Goal: Information Seeking & Learning: Learn about a topic

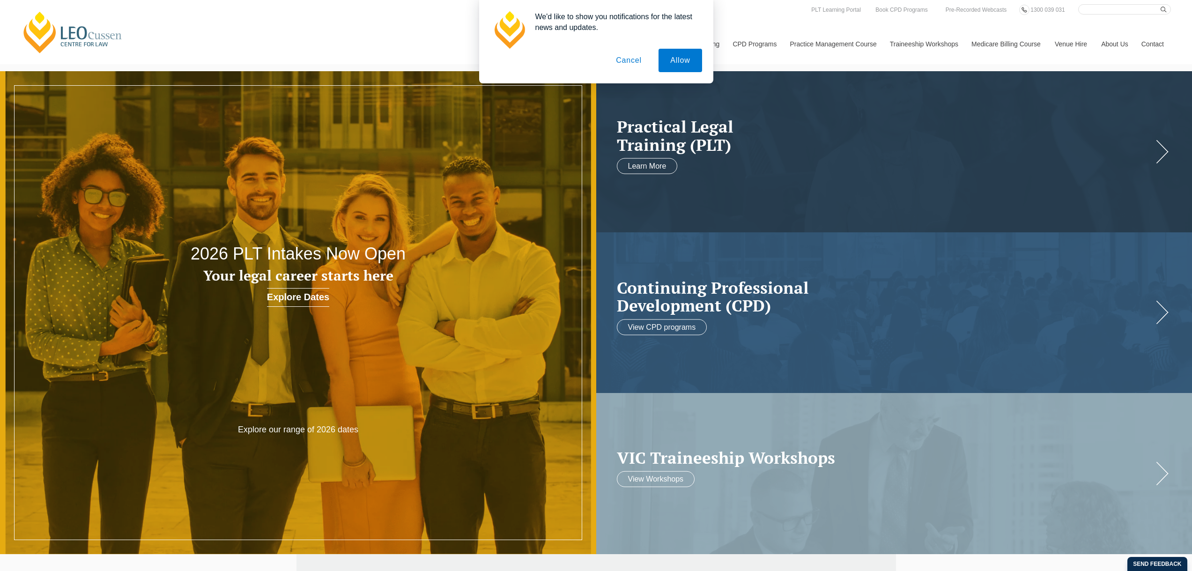
click at [626, 60] on button "Cancel" at bounding box center [628, 60] width 49 height 23
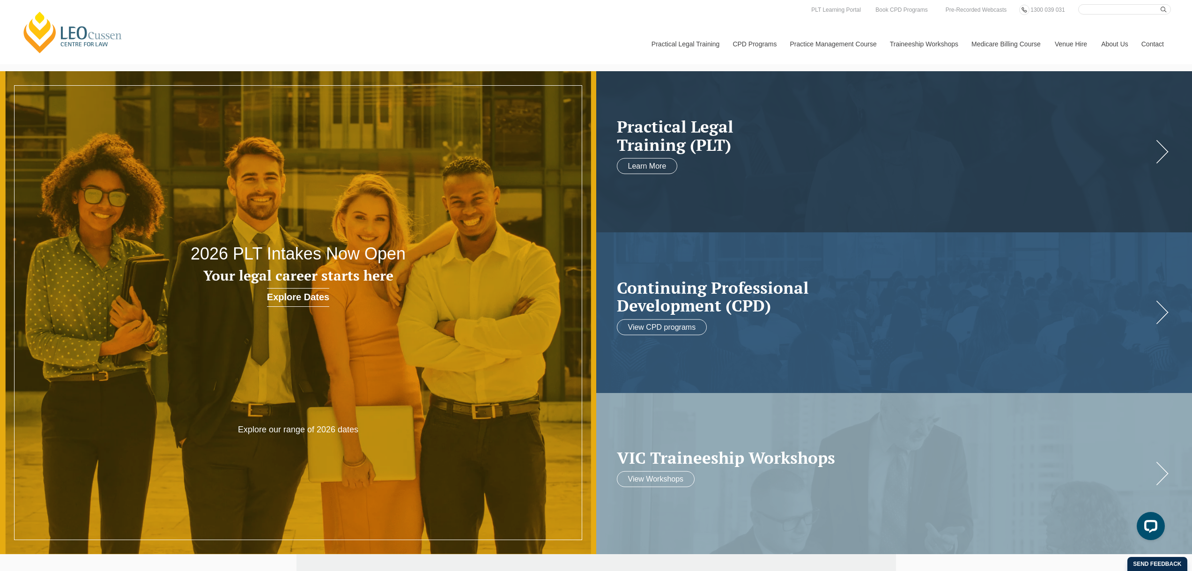
click at [71, 38] on link "[PERSON_NAME] Centre for Law" at bounding box center [72, 32] width 103 height 44
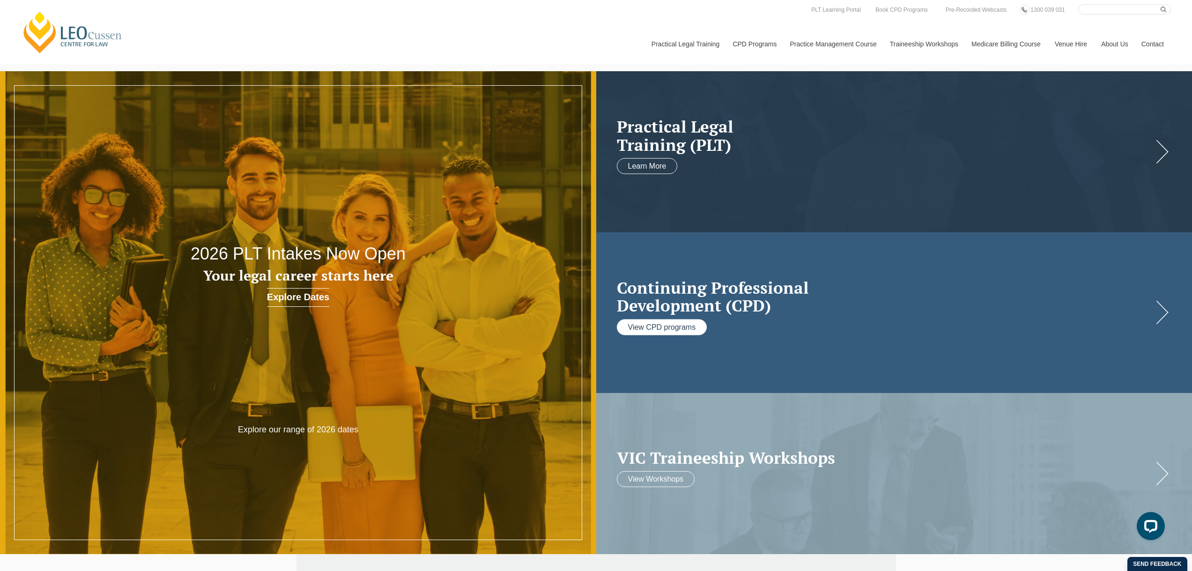
click at [661, 327] on link "View CPD programs" at bounding box center [662, 327] width 90 height 16
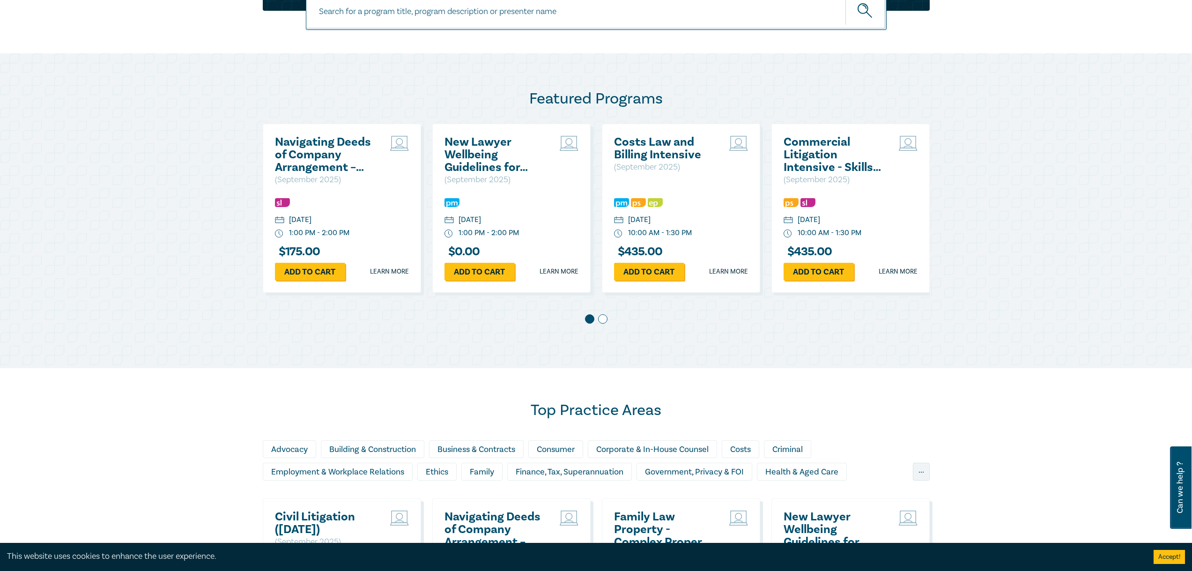
scroll to position [421, 0]
click at [601, 318] on span at bounding box center [602, 318] width 9 height 9
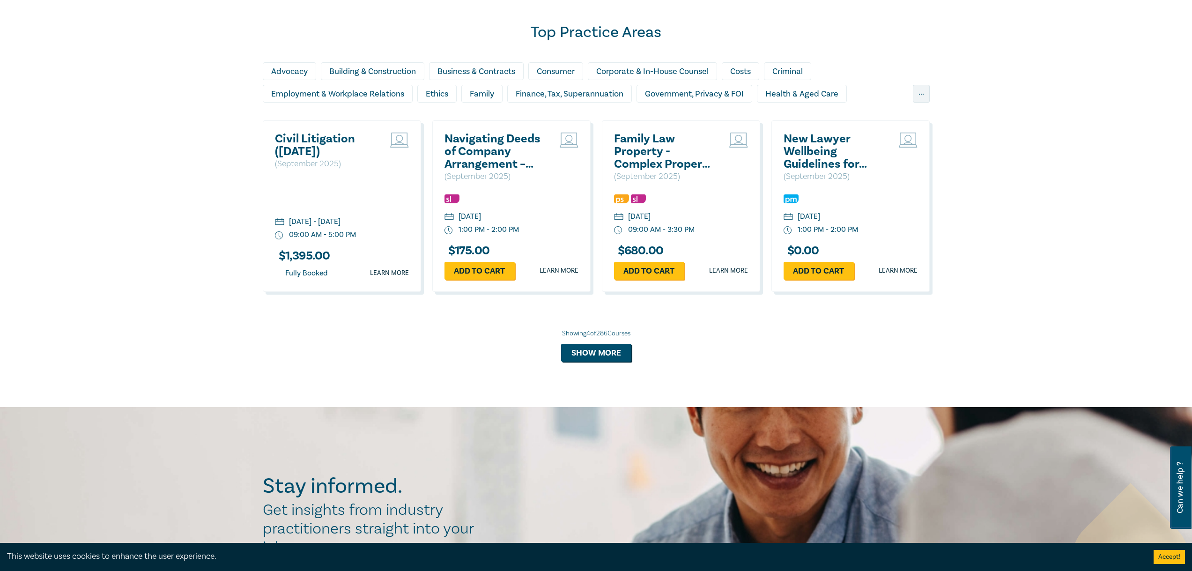
scroll to position [609, 0]
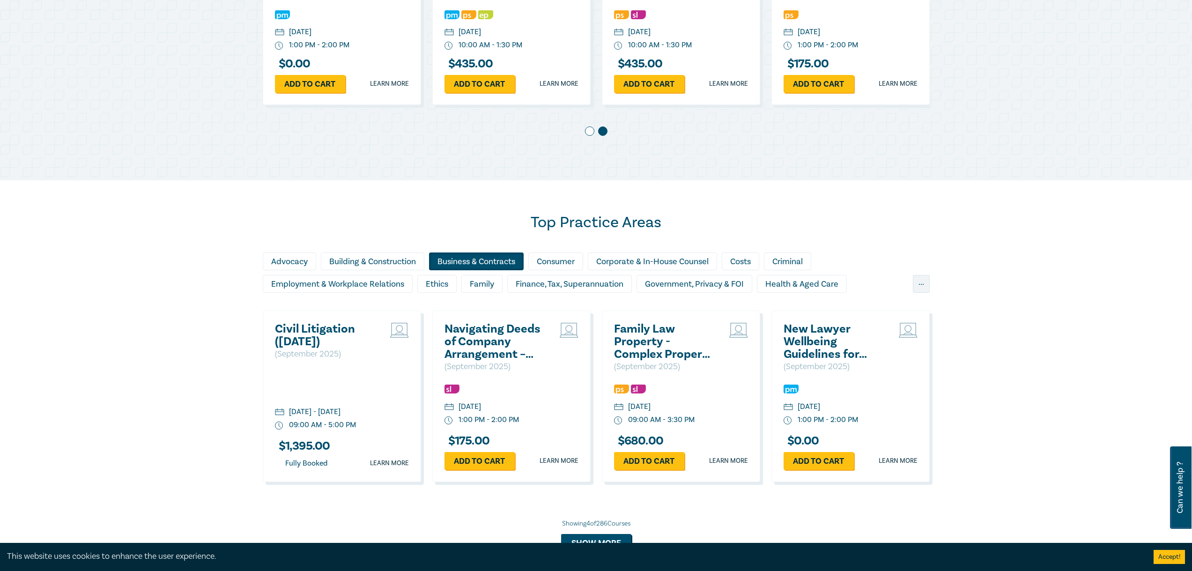
click at [478, 257] on div "Business & Contracts" at bounding box center [476, 261] width 95 height 18
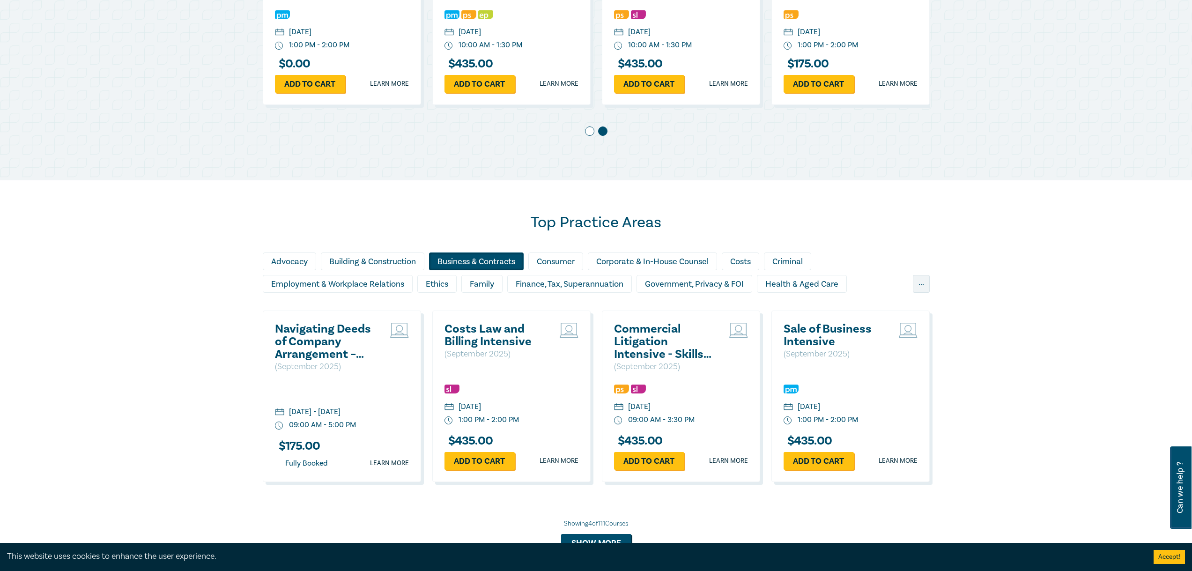
click at [486, 259] on div "Business & Contracts" at bounding box center [476, 261] width 95 height 18
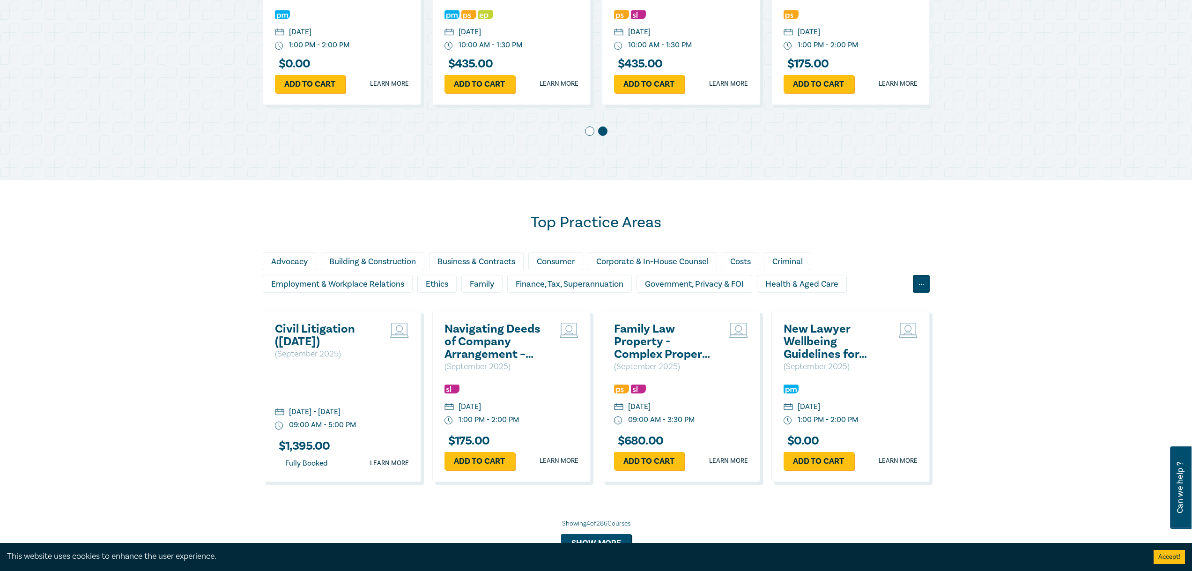
click at [919, 282] on div "..." at bounding box center [921, 284] width 17 height 18
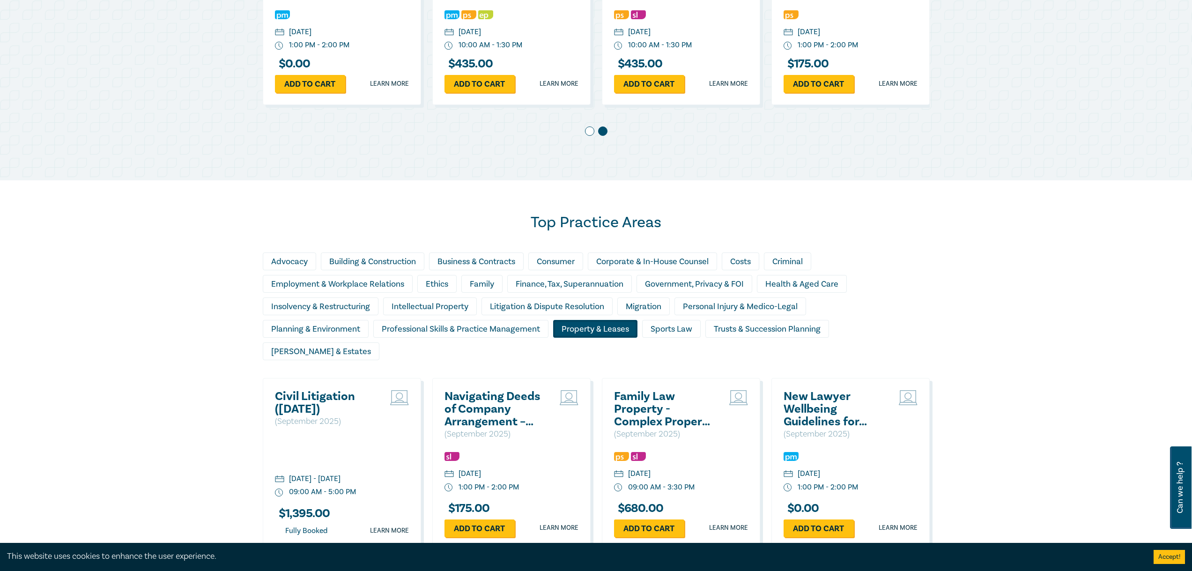
click at [571, 324] on div "Property & Leases" at bounding box center [595, 329] width 84 height 18
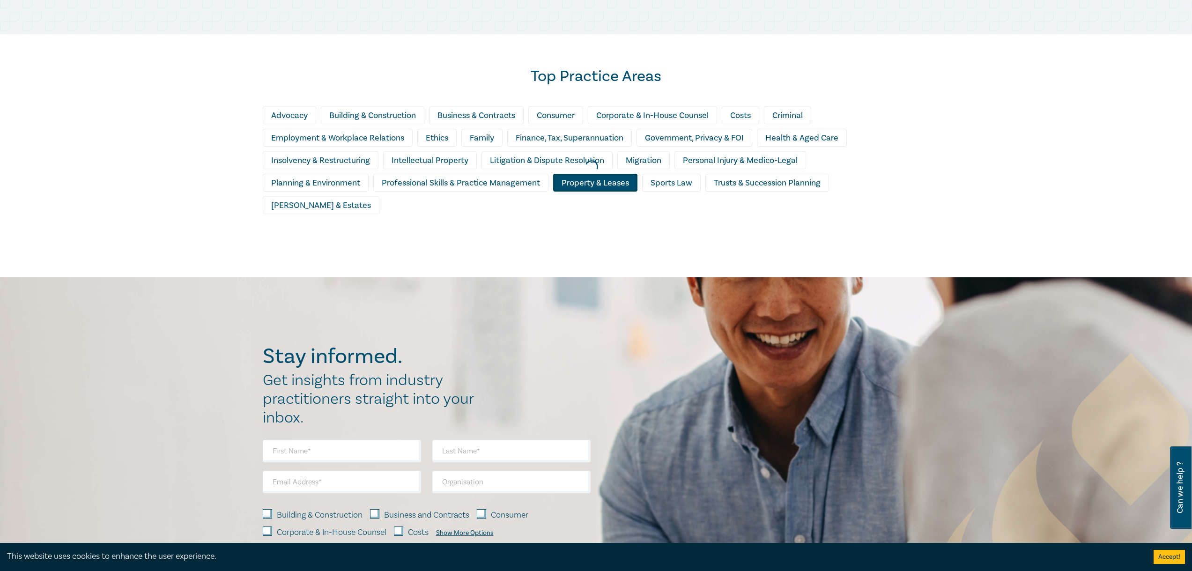
scroll to position [754, 0]
click at [586, 185] on div at bounding box center [591, 168] width 1192 height 230
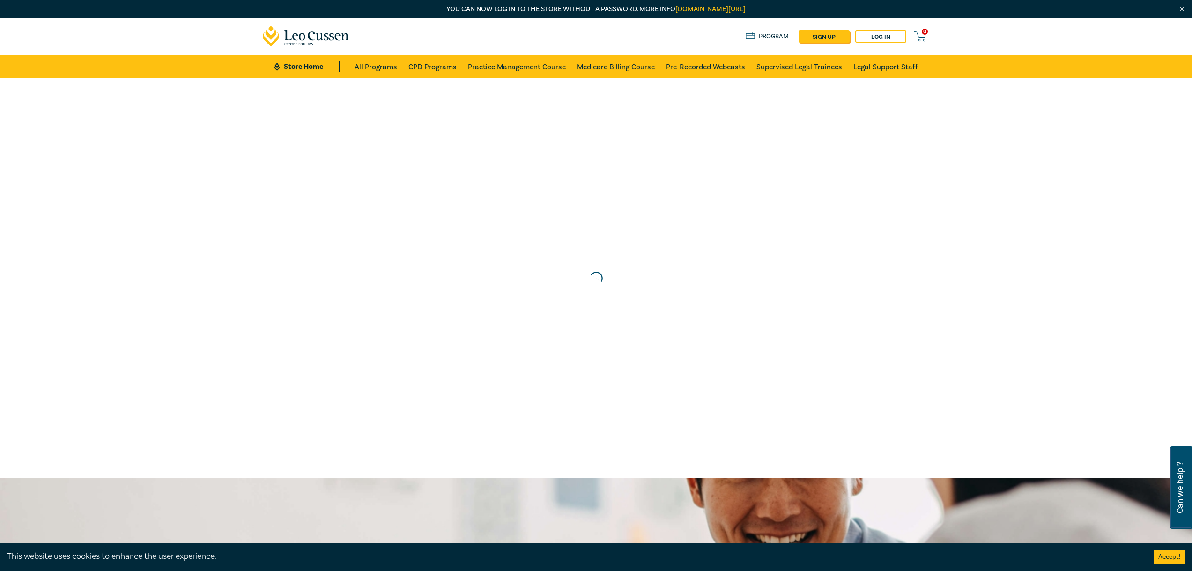
scroll to position [808, 0]
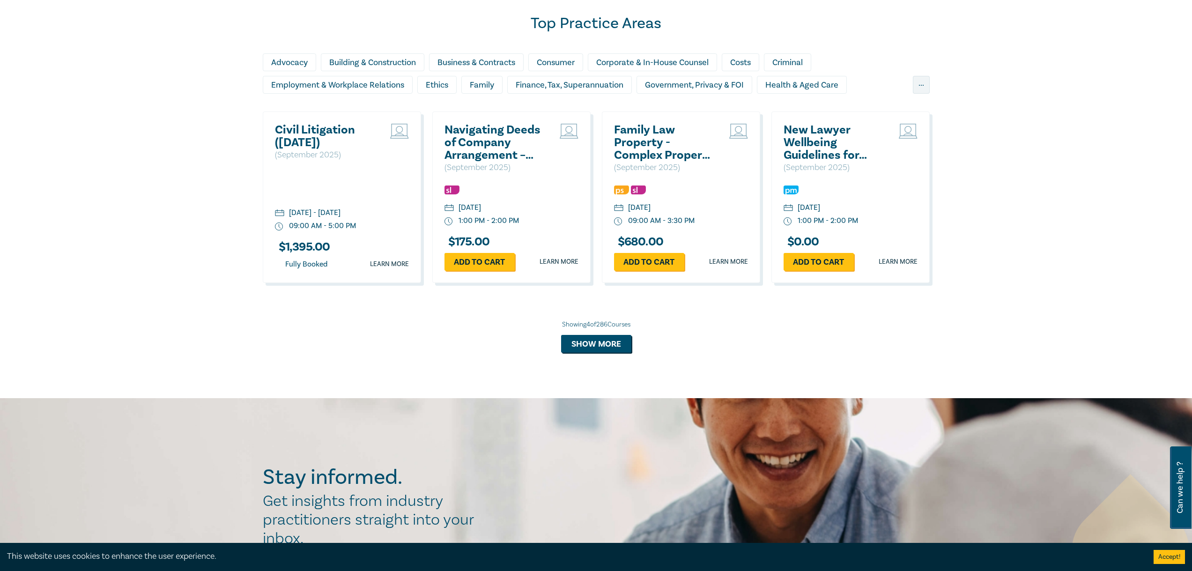
click at [925, 84] on div "..." at bounding box center [921, 85] width 17 height 18
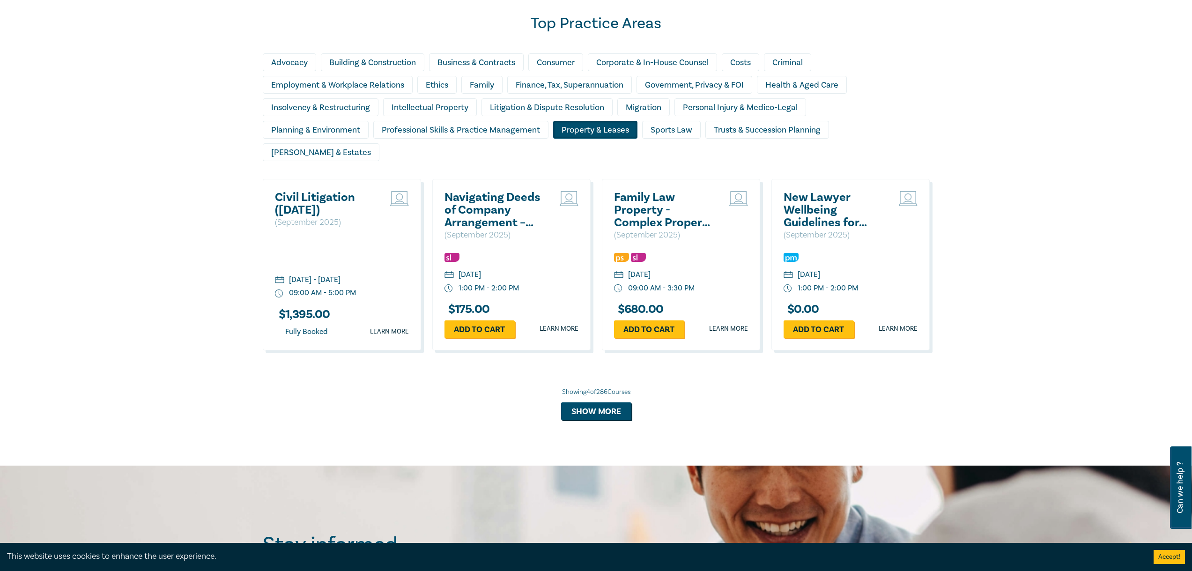
click at [588, 127] on div "Property & Leases" at bounding box center [595, 130] width 84 height 18
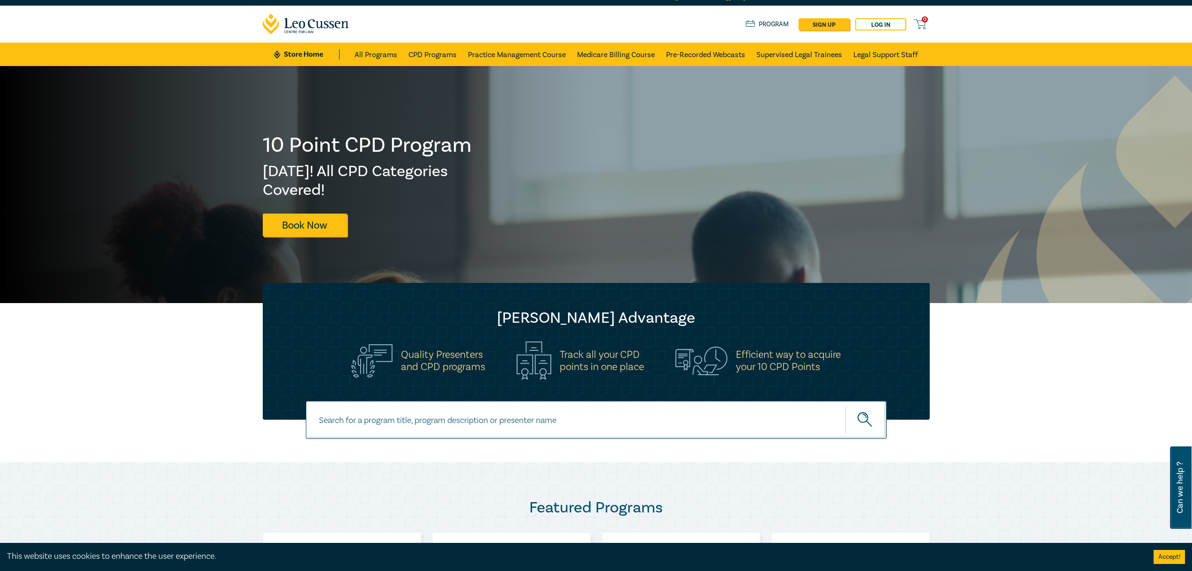
scroll to position [12, 0]
click at [367, 52] on link "All Programs" at bounding box center [375, 54] width 43 height 23
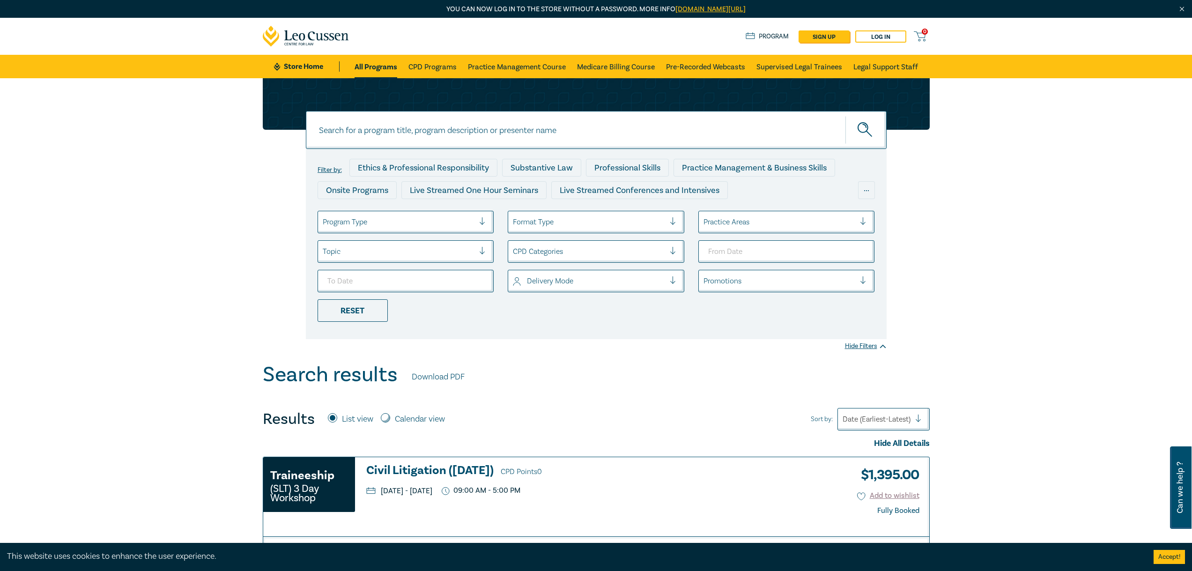
click at [824, 230] on div "Practice Areas" at bounding box center [786, 222] width 177 height 22
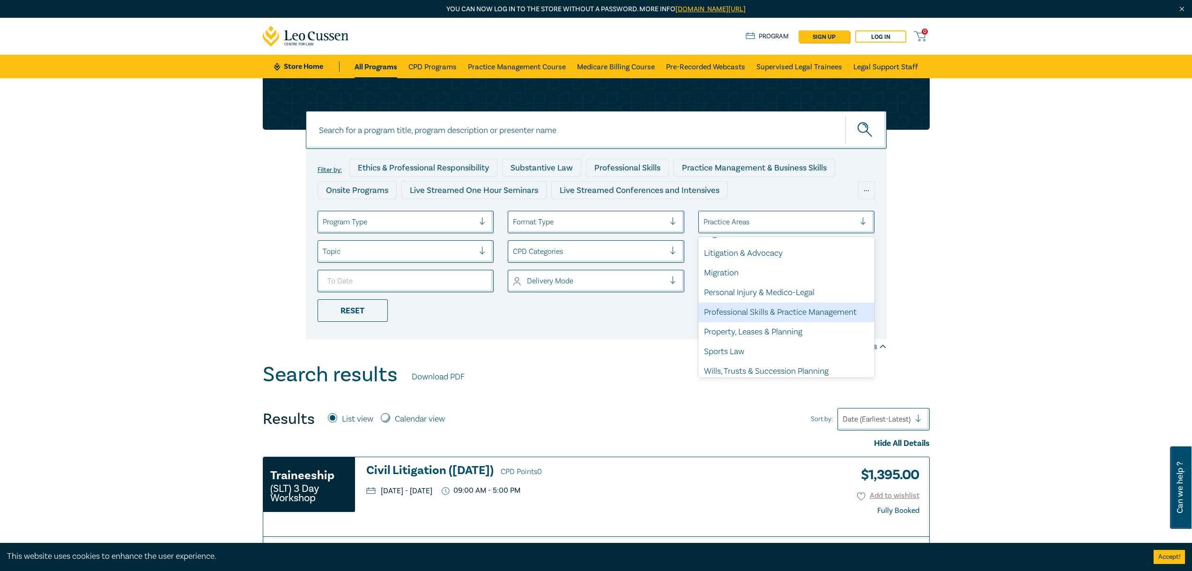
scroll to position [275, 0]
click at [771, 327] on div "Property, Leases & Planning" at bounding box center [786, 327] width 177 height 20
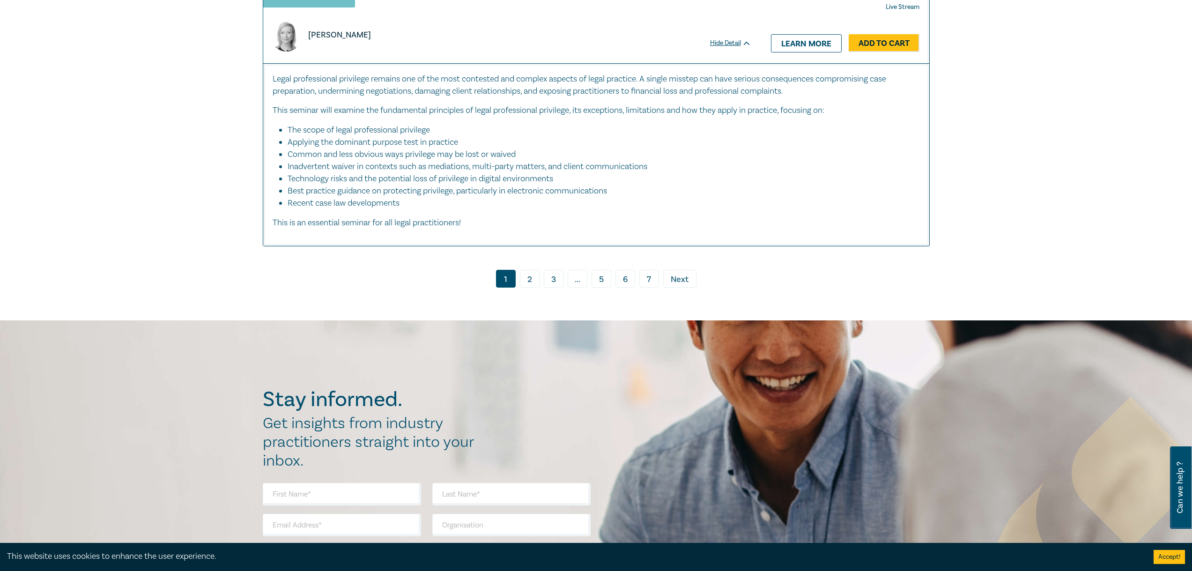
scroll to position [3980, 0]
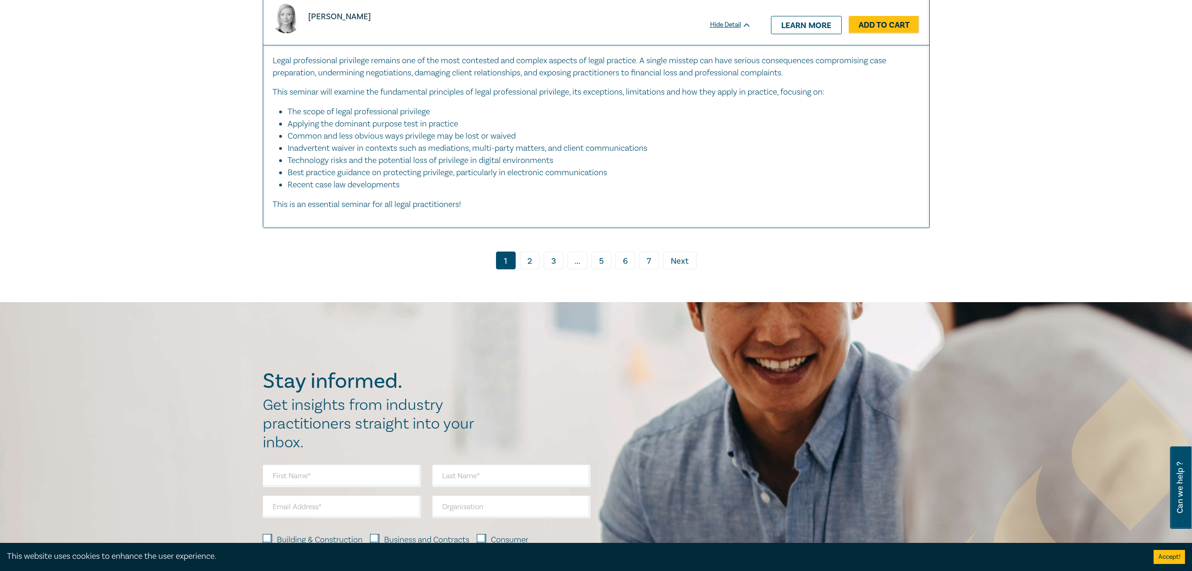
click at [529, 251] on link "2" at bounding box center [530, 260] width 20 height 18
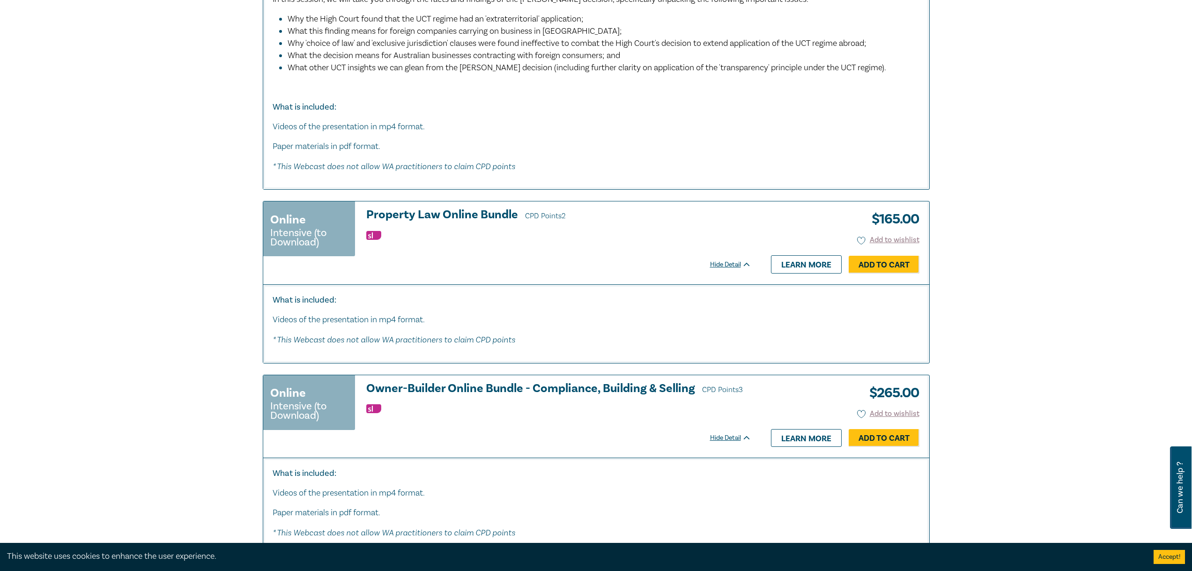
click at [497, 258] on div "Online Intensive (to Download) Property Law Online Bundle CPD Points 2 William …" at bounding box center [507, 232] width 488 height 49
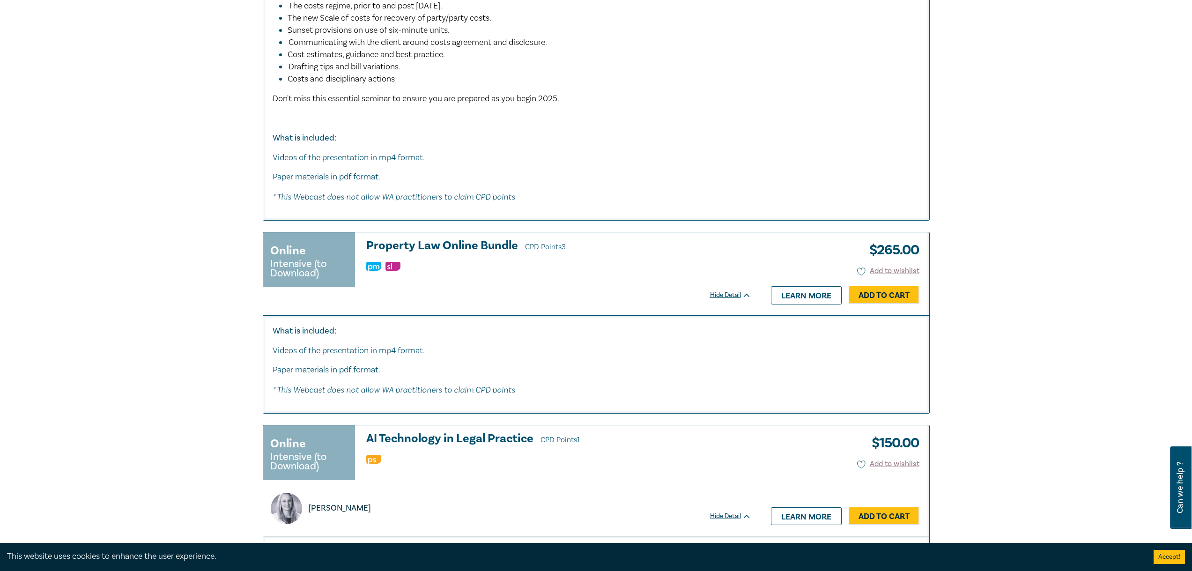
scroll to position [1264, 0]
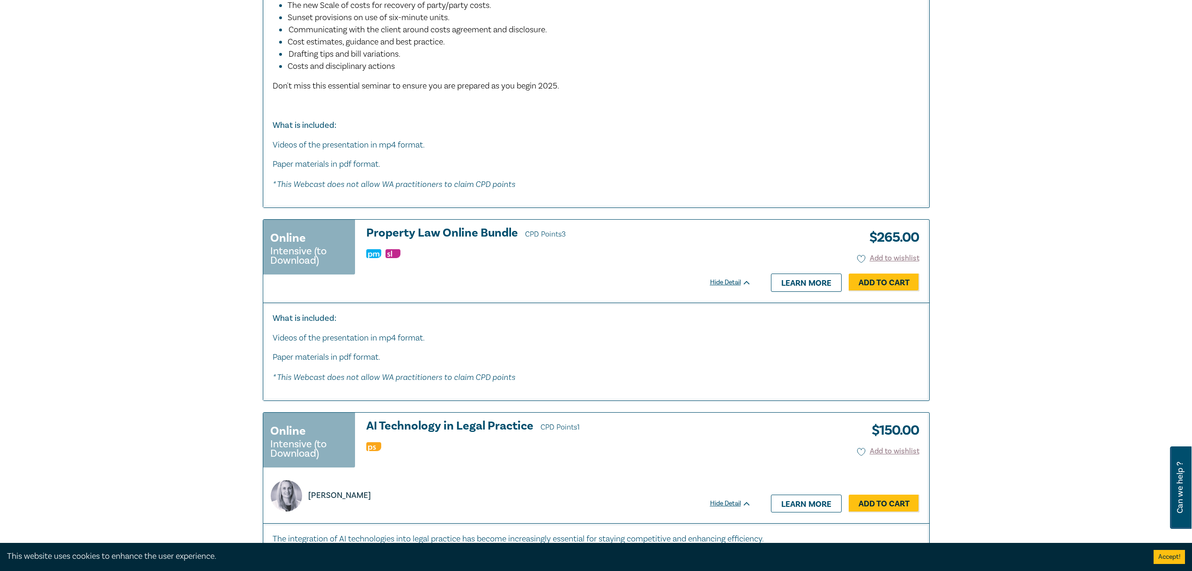
click at [748, 285] on div "Hide Detail" at bounding box center [736, 282] width 52 height 9
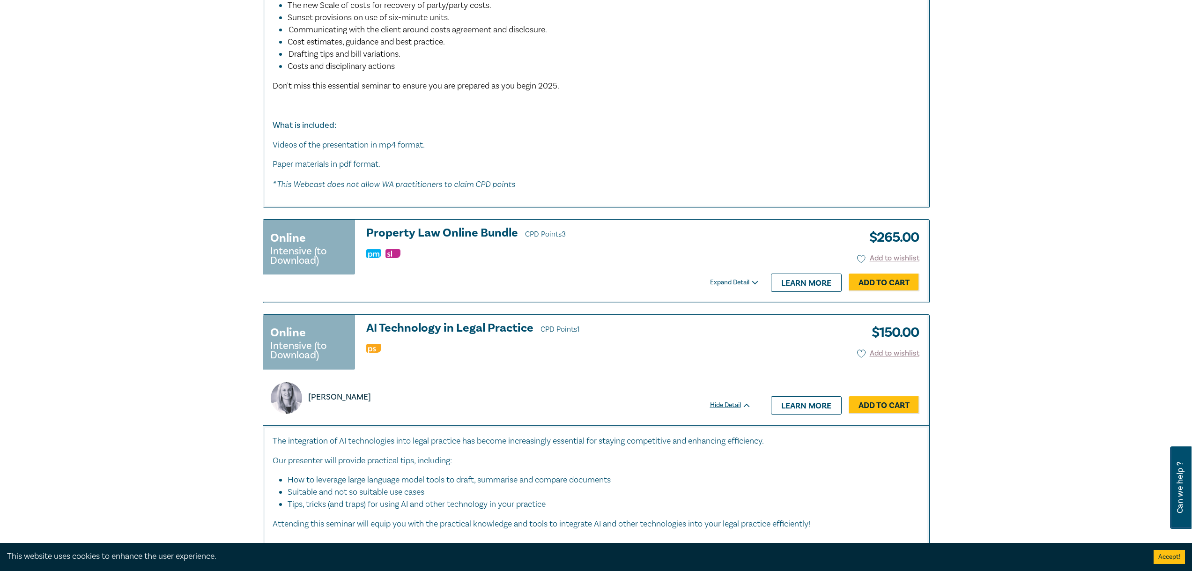
click at [752, 286] on div "Expand Detail" at bounding box center [736, 282] width 52 height 9
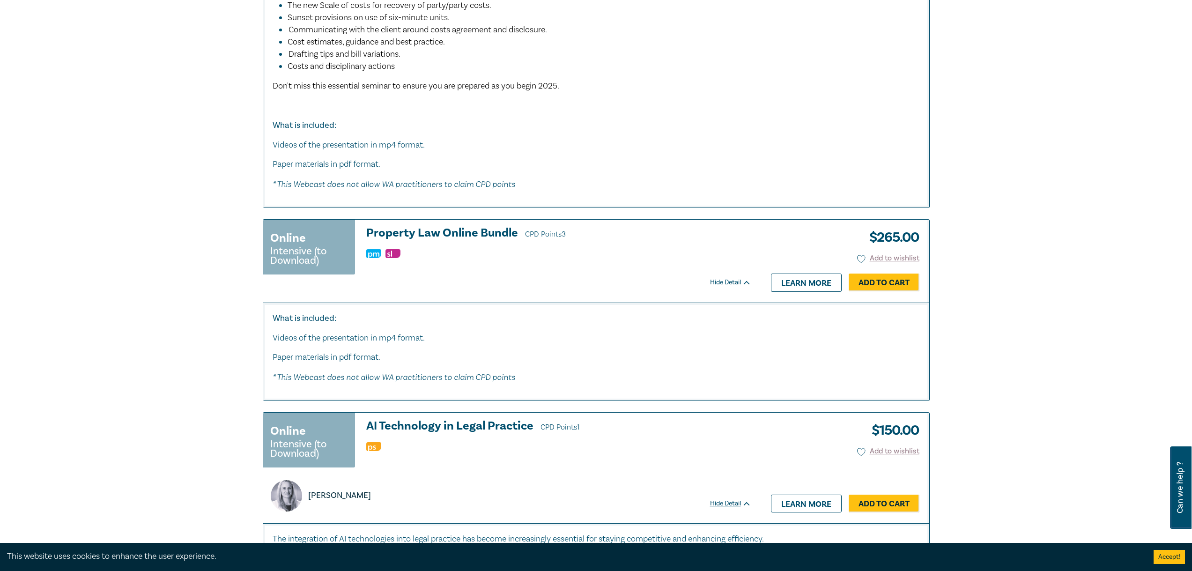
click at [496, 373] on icon "* This Webcast does not allow WA practitioners to claim CPD points" at bounding box center [394, 377] width 243 height 10
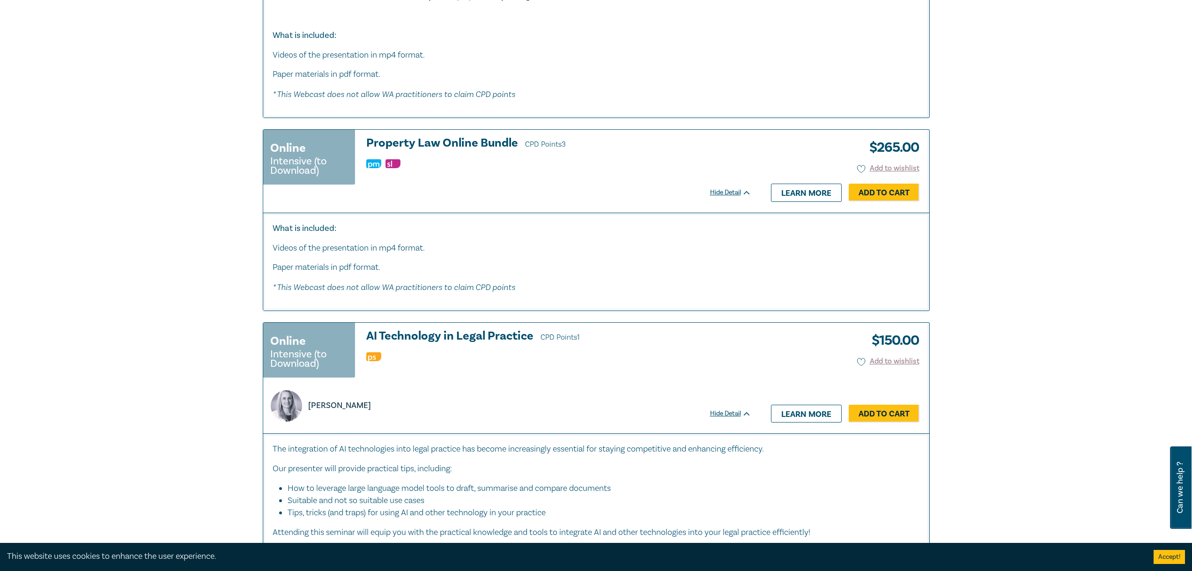
scroll to position [1358, 0]
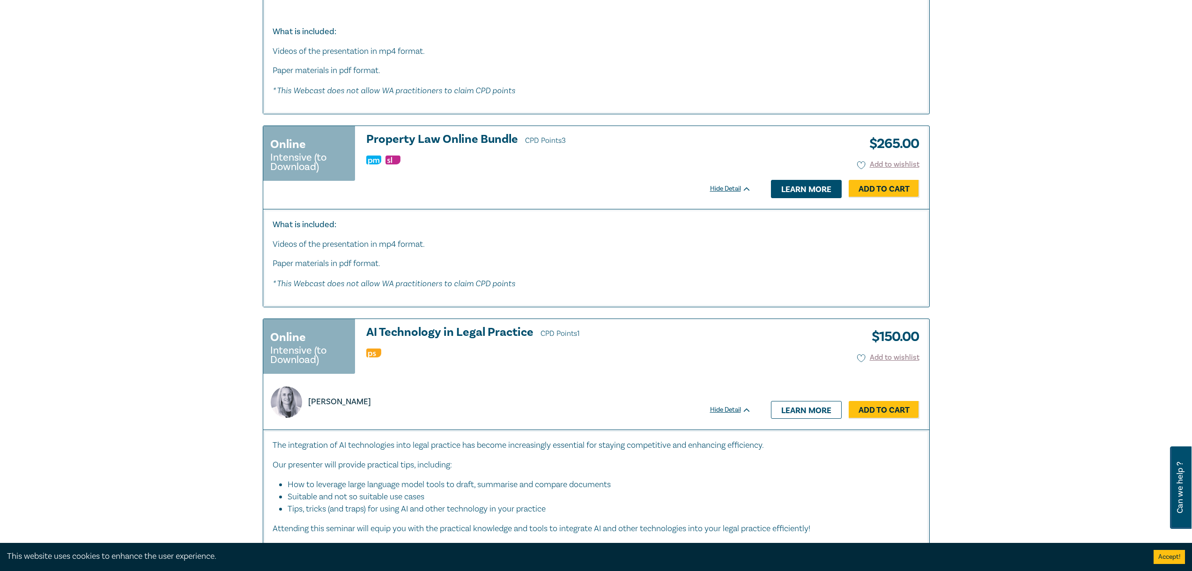
click at [811, 191] on link "Learn more" at bounding box center [806, 189] width 71 height 18
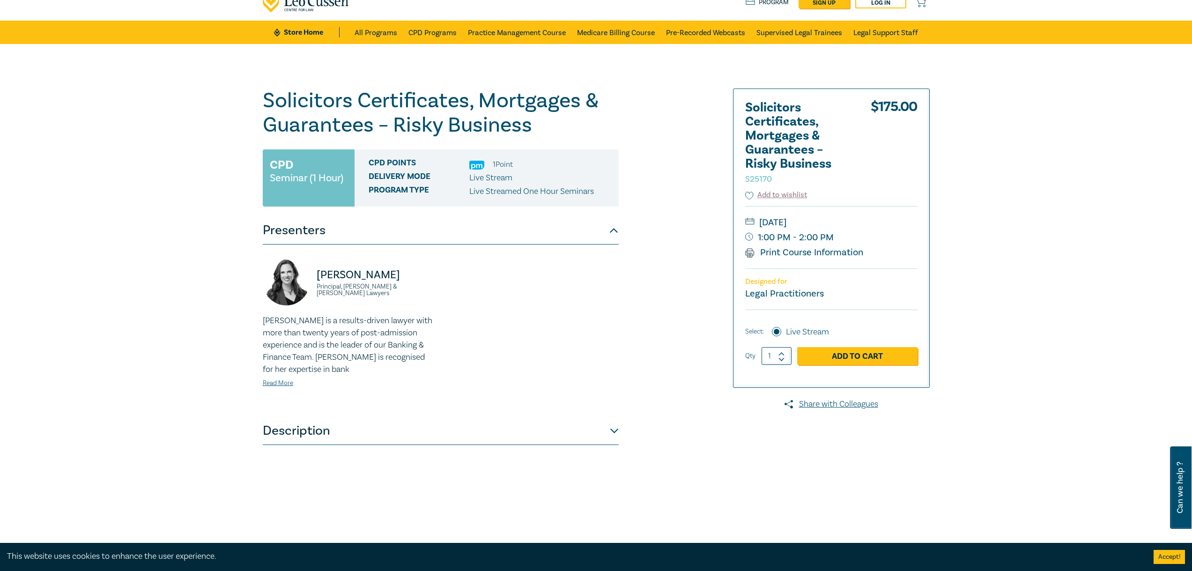
scroll to position [140, 0]
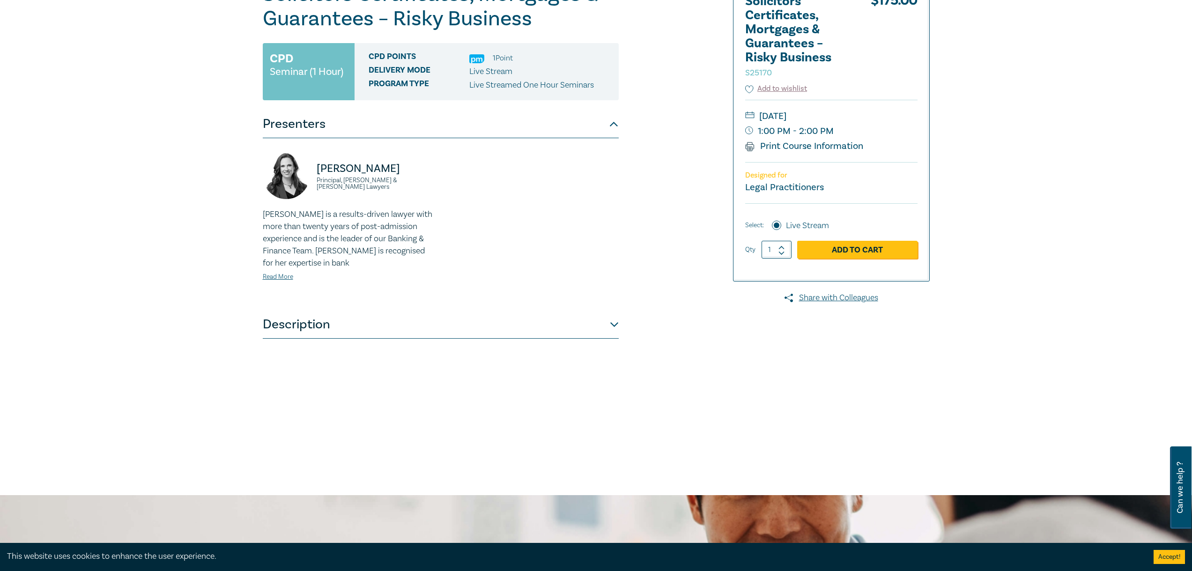
click at [410, 325] on button "Description" at bounding box center [441, 324] width 356 height 28
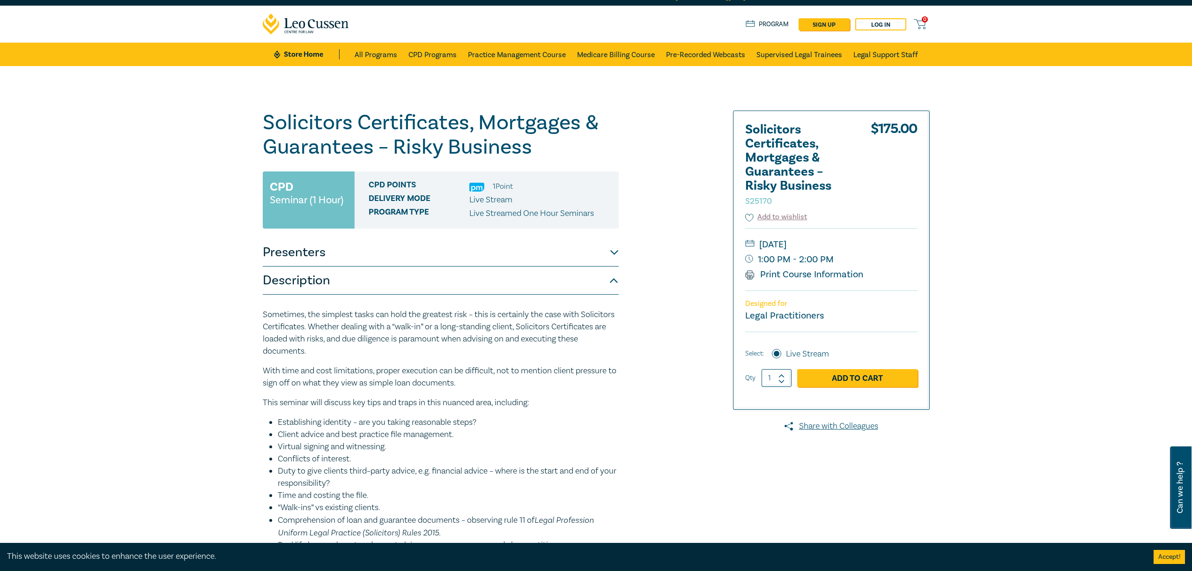
scroll to position [0, 0]
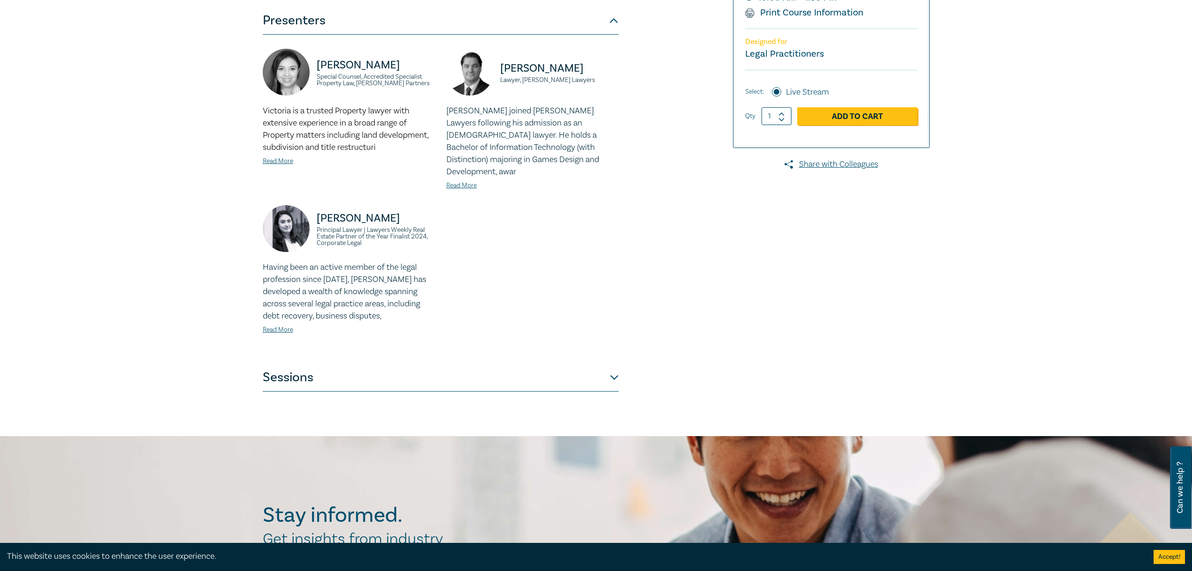
scroll to position [234, 0]
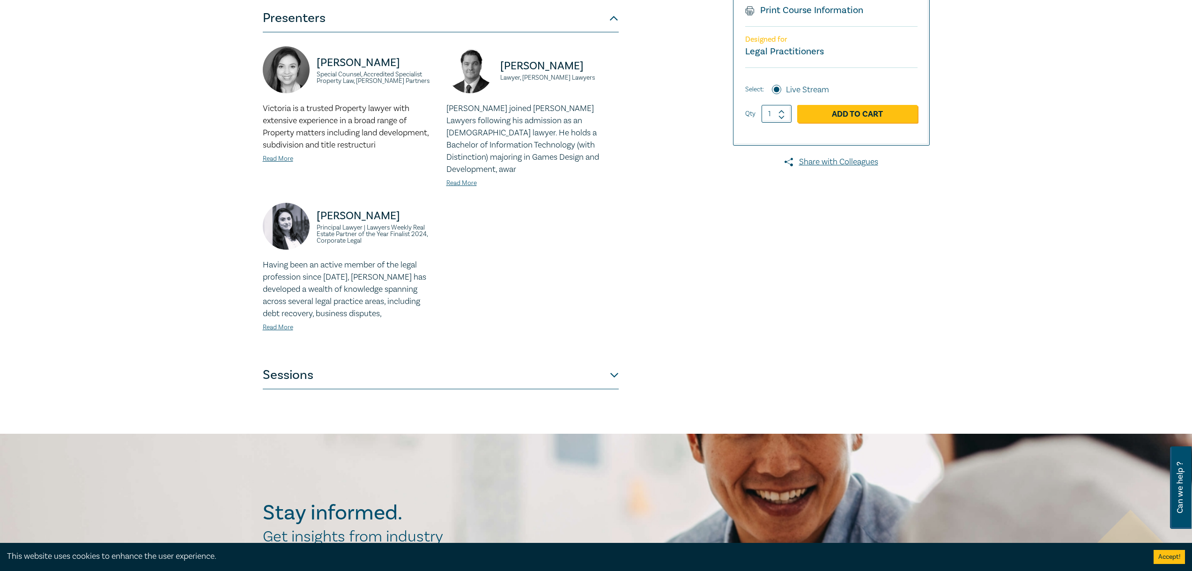
click at [603, 367] on button "Sessions" at bounding box center [441, 375] width 356 height 28
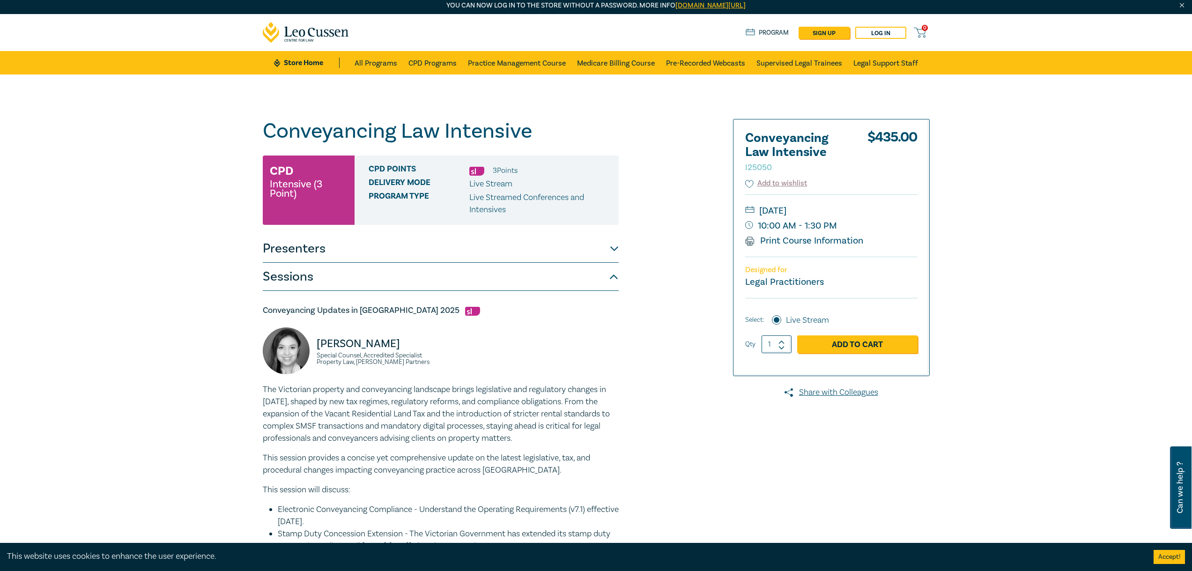
scroll to position [0, 0]
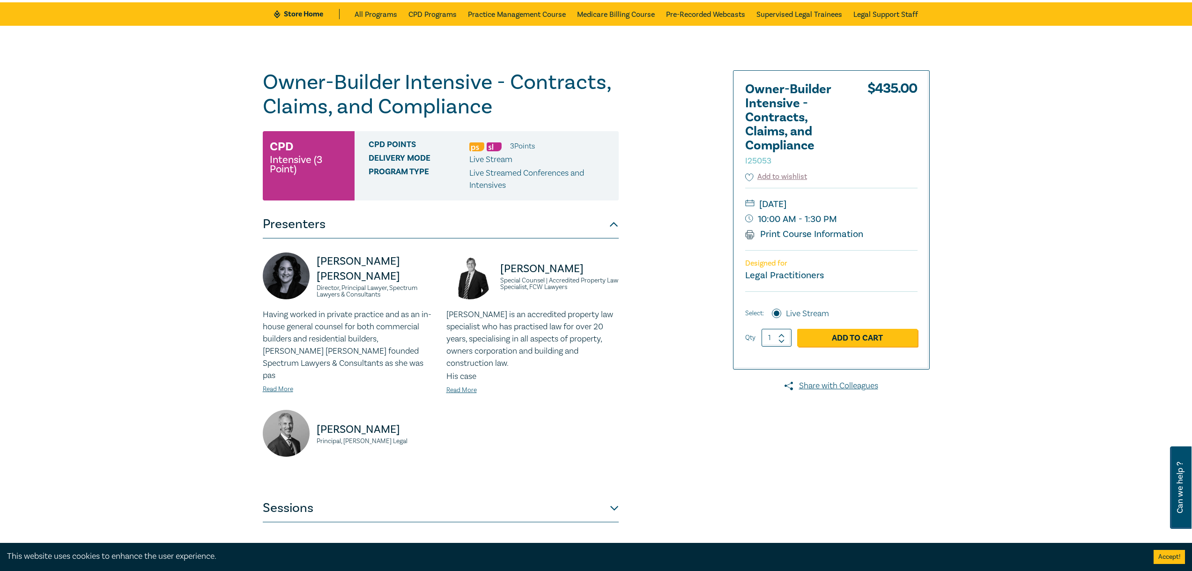
scroll to position [187, 0]
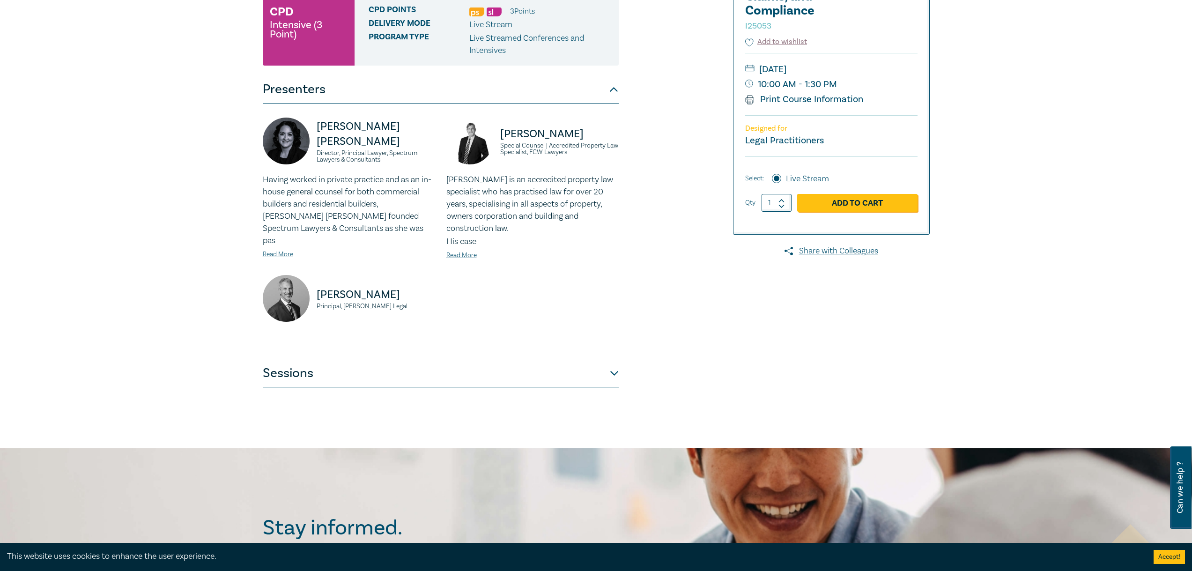
click at [435, 361] on button "Sessions" at bounding box center [441, 373] width 356 height 28
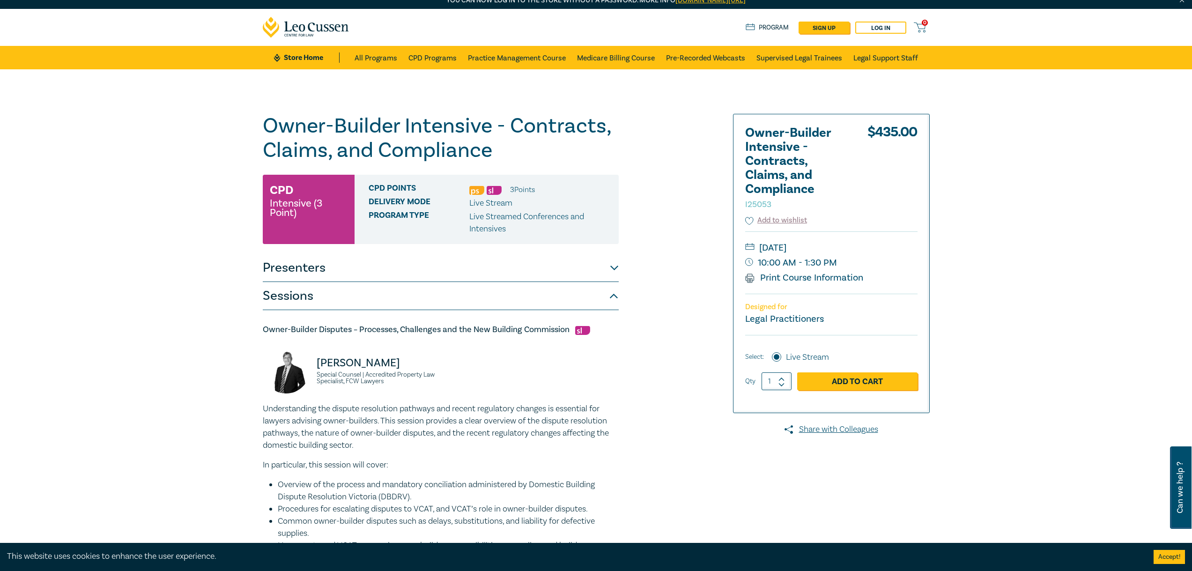
scroll to position [0, 0]
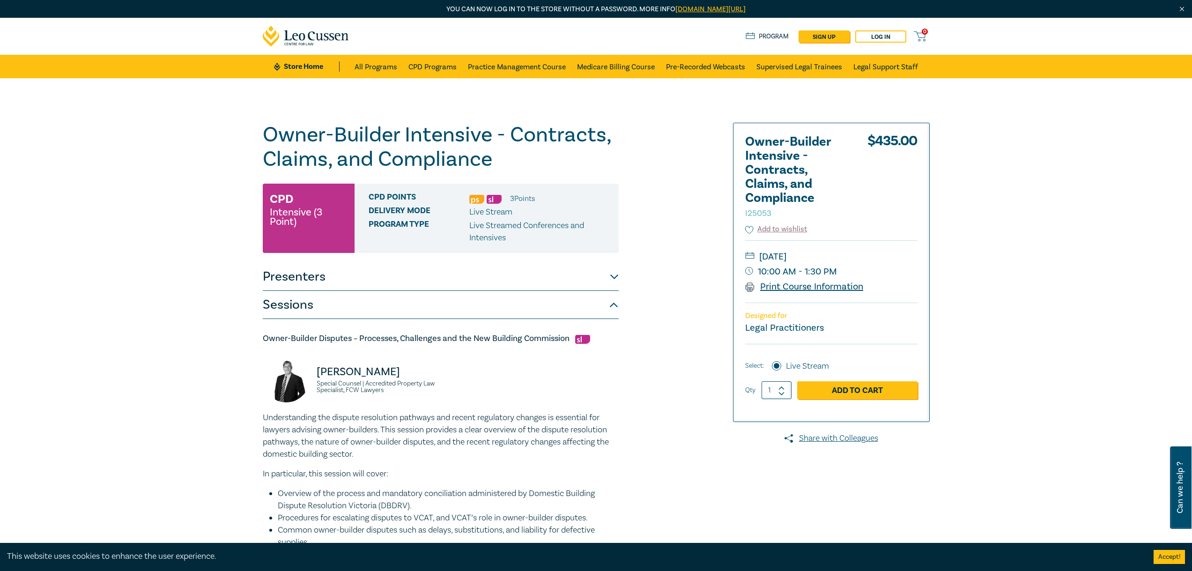
click at [775, 286] on link "Print Course Information" at bounding box center [804, 286] width 118 height 12
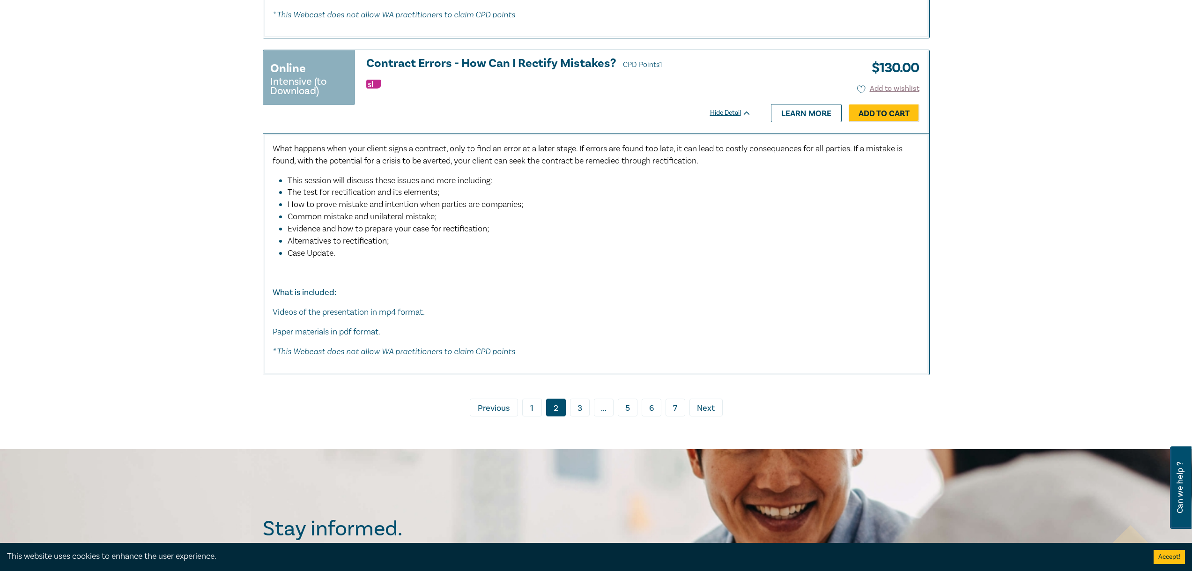
scroll to position [4897, 0]
click at [583, 416] on link "3" at bounding box center [580, 407] width 20 height 18
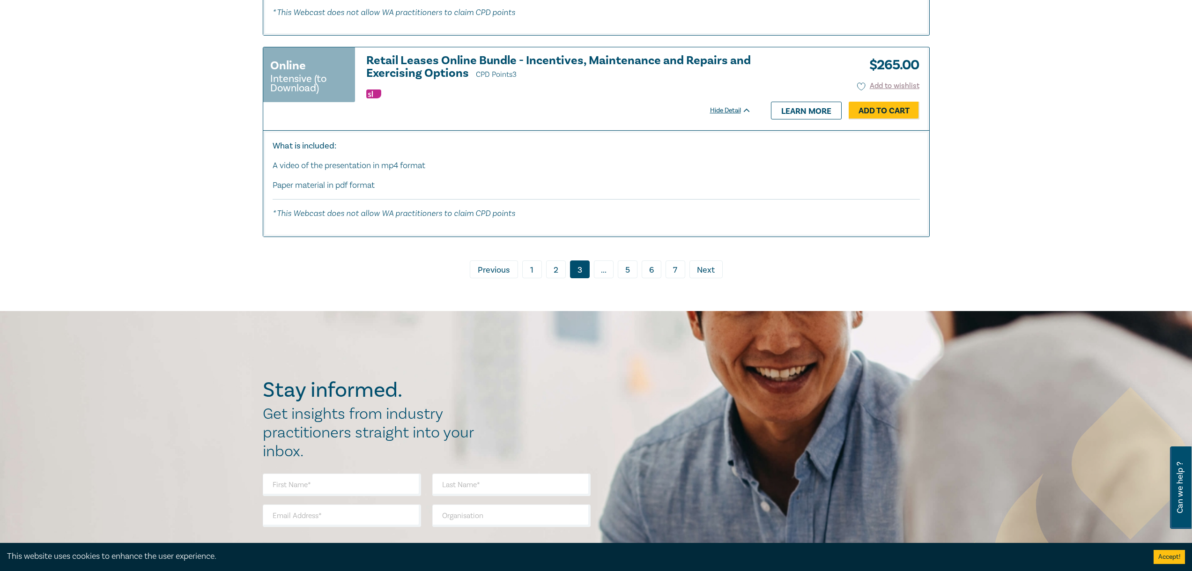
scroll to position [4355, 0]
